Goal: Navigation & Orientation: Find specific page/section

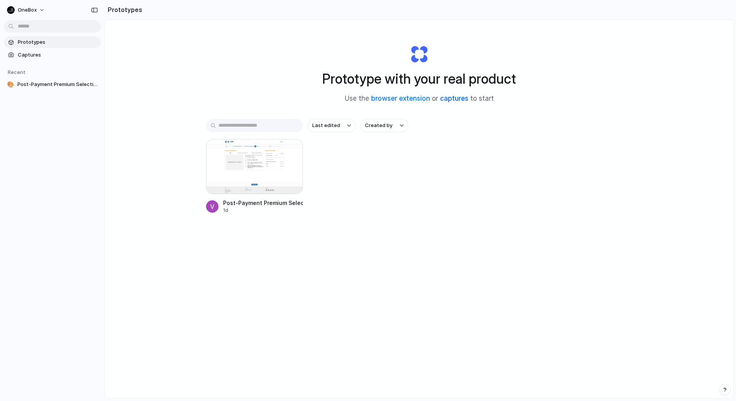
click at [455, 98] on link "captures" at bounding box center [454, 98] width 28 height 8
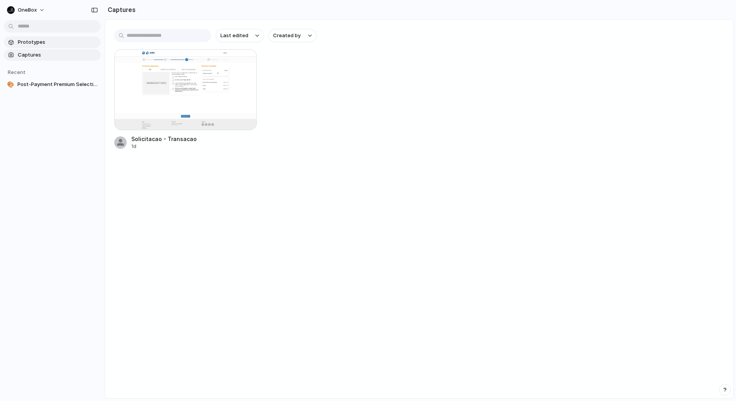
click at [32, 40] on span "Prototypes" at bounding box center [58, 42] width 80 height 8
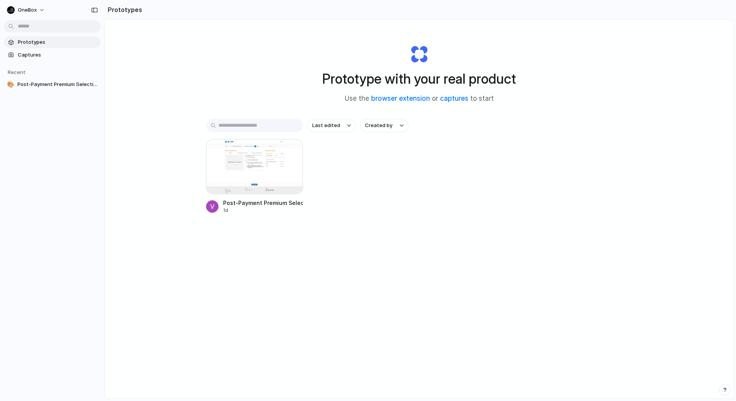
drag, startPoint x: 142, startPoint y: 279, endPoint x: 140, endPoint y: 274, distance: 4.9
click at [141, 279] on div "Prototype with your real product Use the browser extension or captures to start…" at bounding box center [419, 229] width 628 height 419
